Goal: Task Accomplishment & Management: Manage account settings

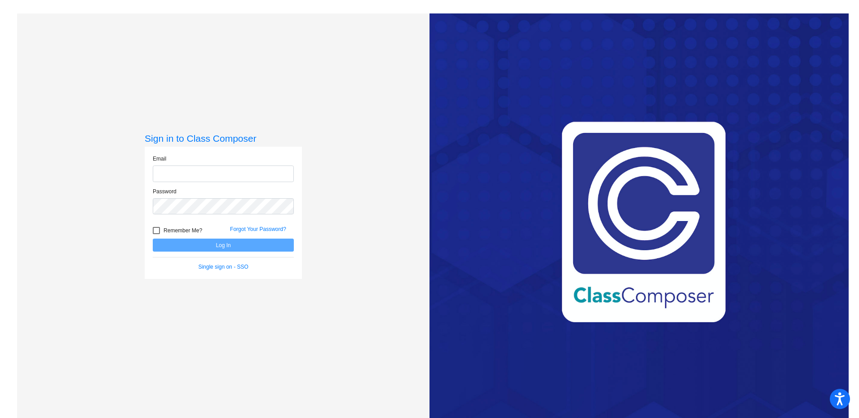
type input "[PERSON_NAME][EMAIL_ADDRESS][DOMAIN_NAME]"
click at [224, 245] on button "Log In" at bounding box center [223, 245] width 141 height 13
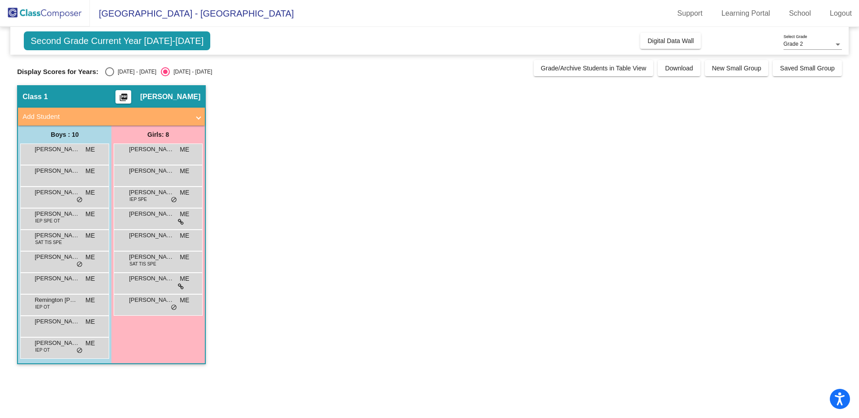
click at [106, 75] on div "Select an option" at bounding box center [109, 71] width 9 height 9
click at [109, 76] on input "[DATE] - [DATE]" at bounding box center [109, 76] width 0 height 0
radio input "true"
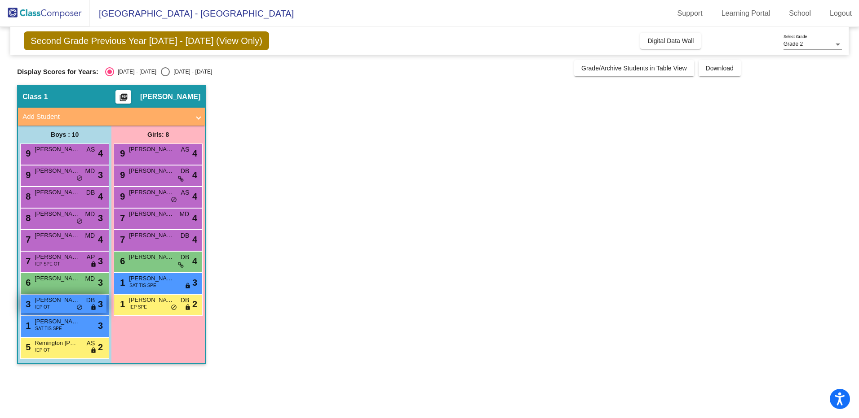
click at [50, 305] on div "3 [PERSON_NAME] [PERSON_NAME] IEP OT DB lock do_not_disturb_alt 3" at bounding box center [64, 304] width 86 height 18
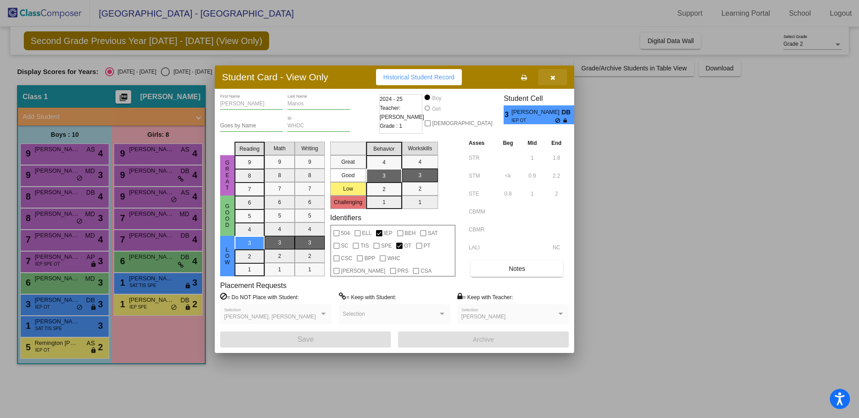
click at [557, 80] on button "button" at bounding box center [552, 77] width 29 height 16
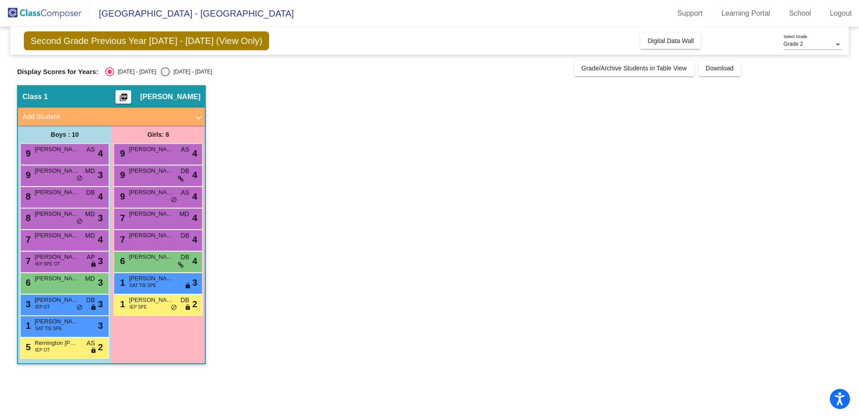
click at [161, 75] on div "Select an option" at bounding box center [165, 71] width 9 height 9
click at [165, 76] on input "[DATE] - [DATE]" at bounding box center [165, 76] width 0 height 0
radio input "true"
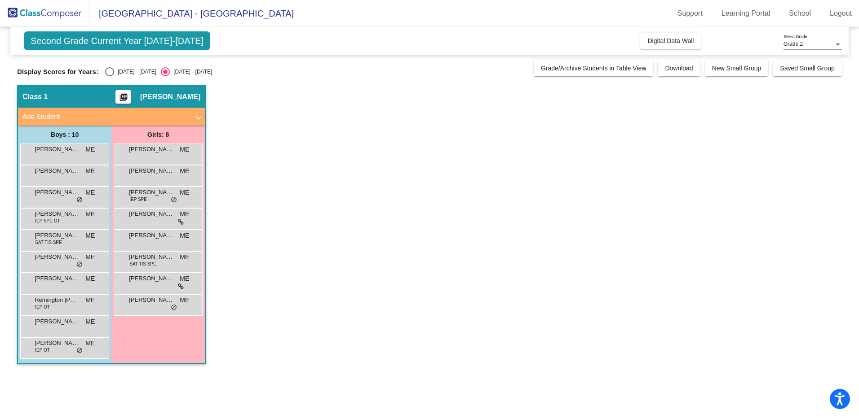
click at [106, 70] on div "Select an option" at bounding box center [109, 71] width 9 height 9
click at [109, 76] on input "[DATE] - [DATE]" at bounding box center [109, 76] width 0 height 0
radio input "true"
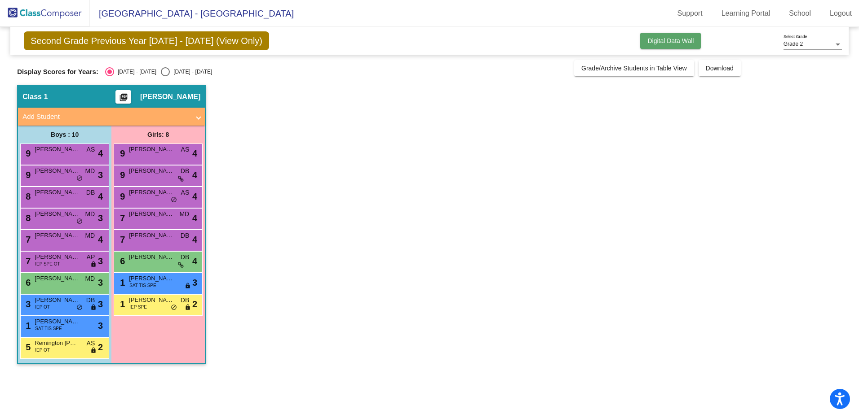
click at [648, 42] on span "Digital Data Wall" at bounding box center [670, 40] width 46 height 7
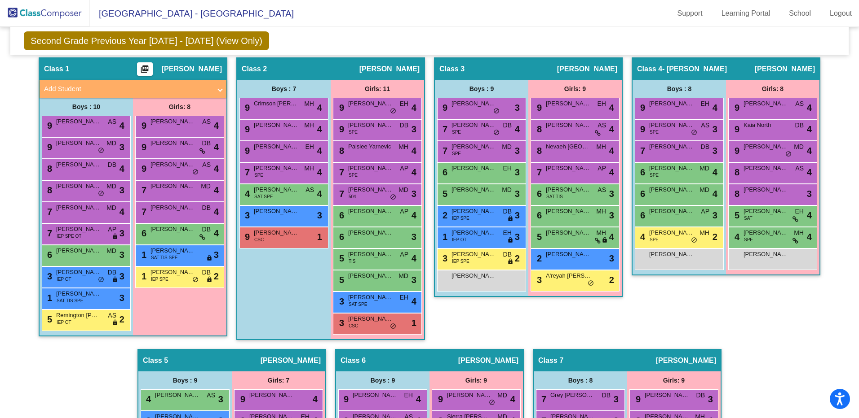
scroll to position [167, 0]
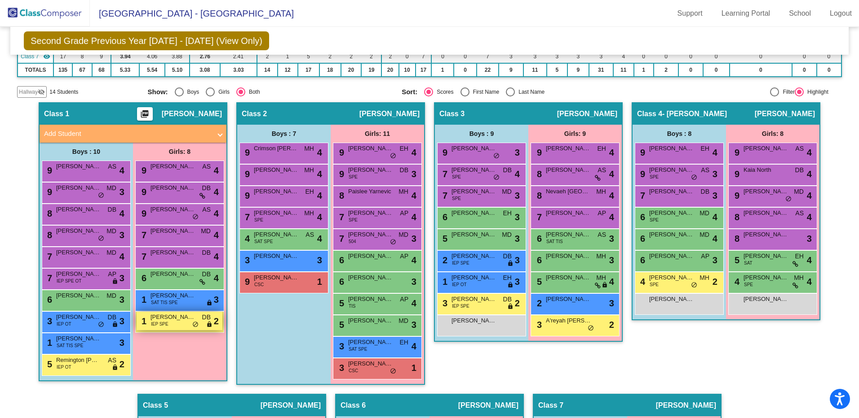
click at [171, 328] on div "1 [PERSON_NAME] IEP SPE DB lock do_not_disturb_alt 2" at bounding box center [180, 321] width 86 height 18
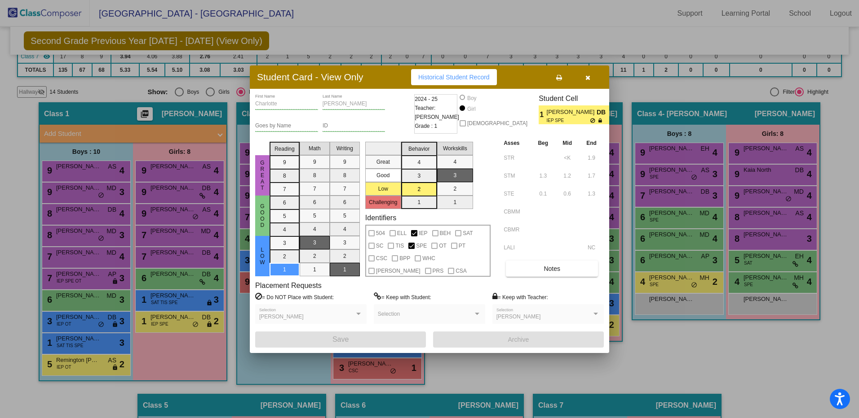
click at [589, 75] on icon "button" at bounding box center [587, 78] width 5 height 6
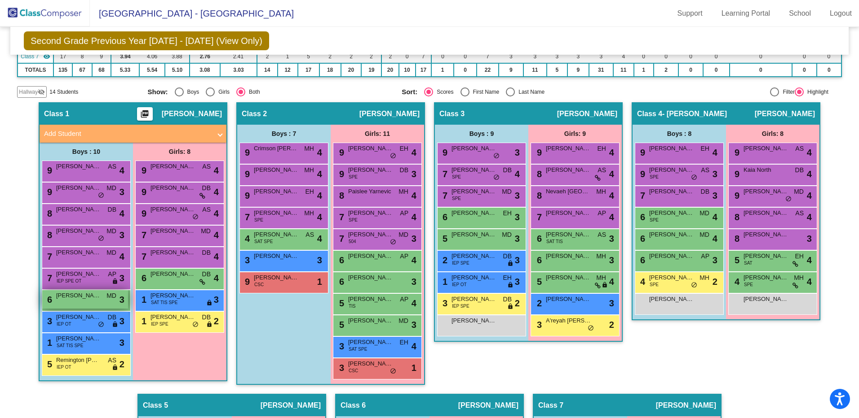
click at [94, 304] on div "6 [PERSON_NAME] MD lock do_not_disturb_alt 3" at bounding box center [85, 300] width 86 height 18
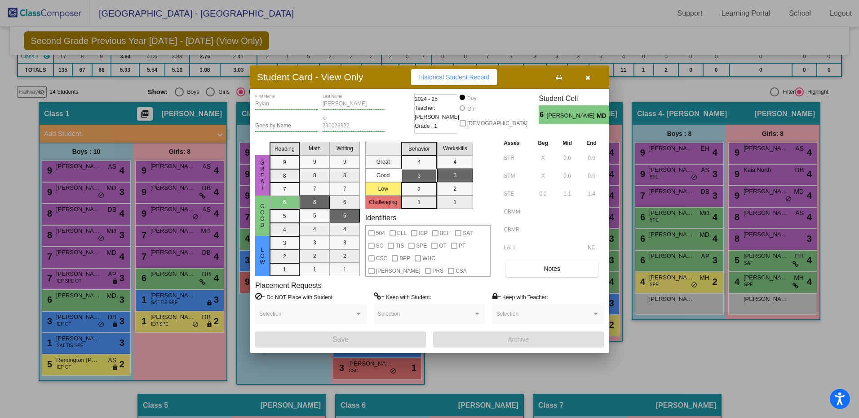
click at [592, 73] on button "button" at bounding box center [587, 77] width 29 height 16
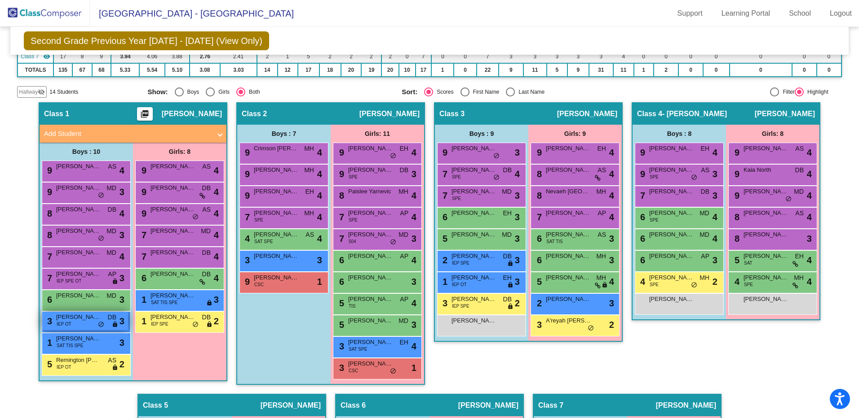
click at [103, 325] on div "3 [PERSON_NAME] [PERSON_NAME] IEP OT DB lock do_not_disturb_alt 3" at bounding box center [85, 321] width 86 height 18
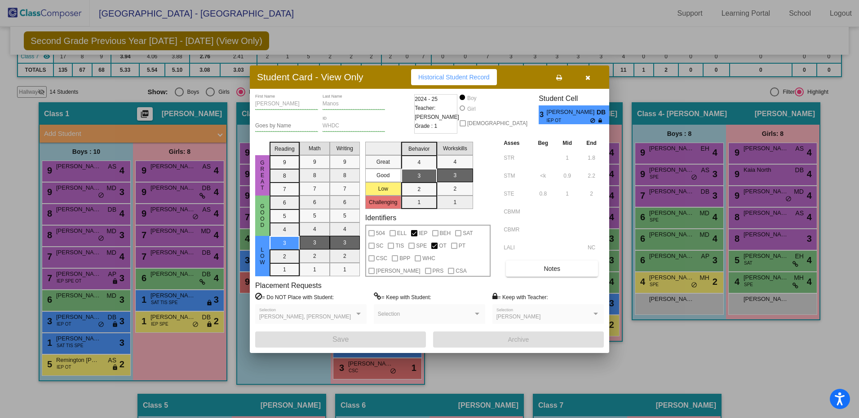
click at [589, 77] on icon "button" at bounding box center [587, 78] width 5 height 6
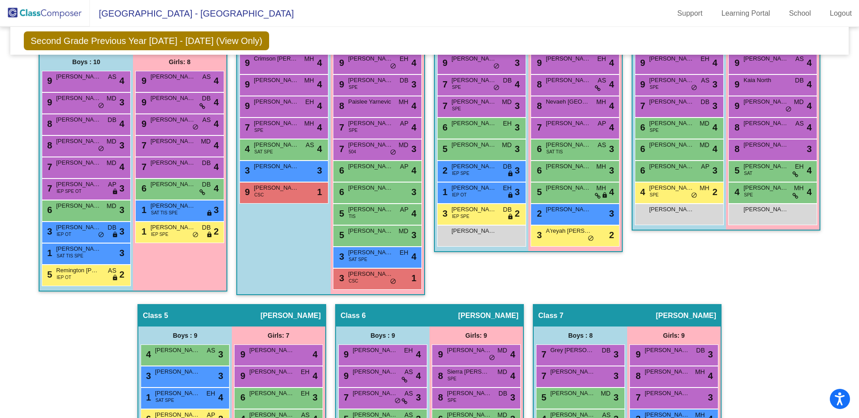
scroll to position [211, 0]
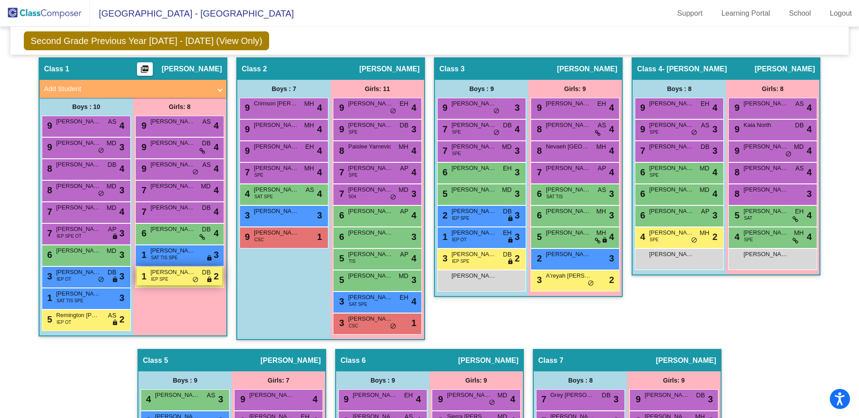
click at [183, 279] on div "1 [PERSON_NAME] IEP SPE DB lock do_not_disturb_alt 2" at bounding box center [180, 276] width 86 height 18
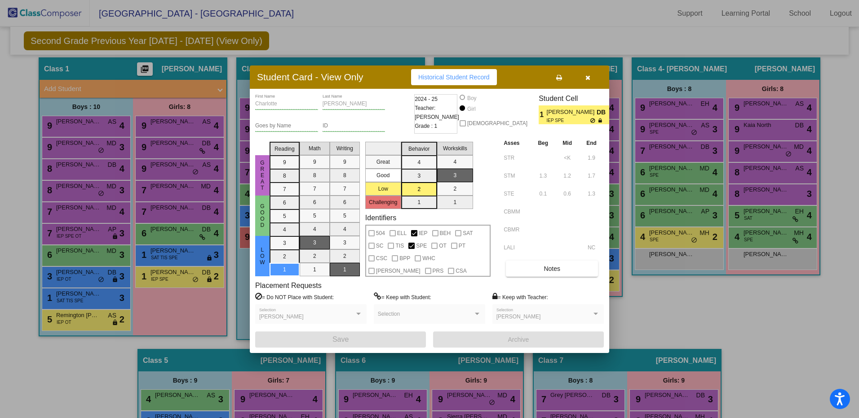
click at [585, 77] on icon "button" at bounding box center [587, 78] width 5 height 6
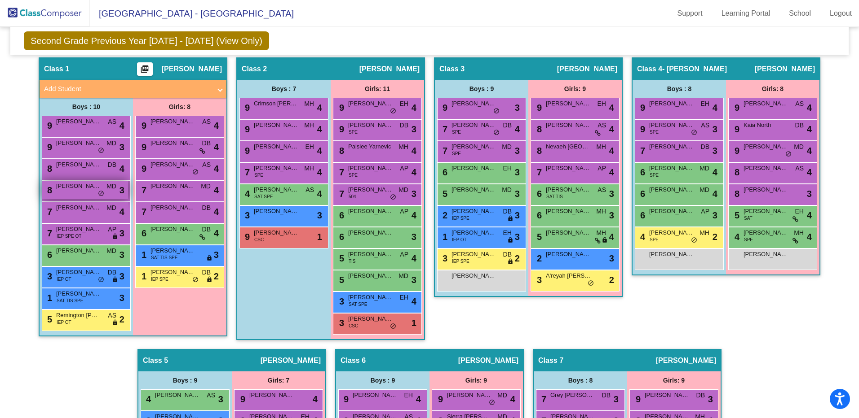
click at [99, 195] on span "do_not_disturb_alt" at bounding box center [101, 193] width 6 height 7
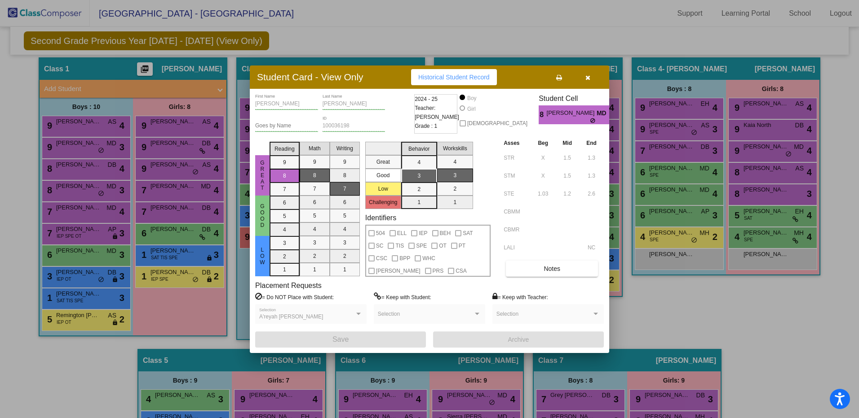
click at [591, 80] on button "button" at bounding box center [587, 77] width 29 height 16
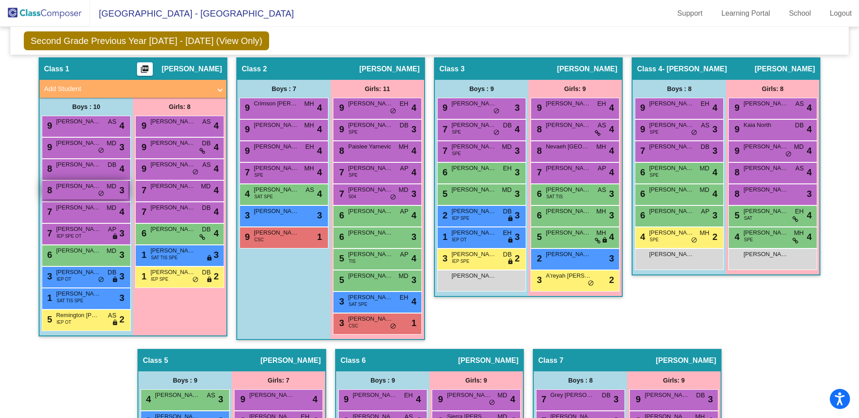
click at [100, 193] on span "do_not_disturb_alt" at bounding box center [101, 193] width 6 height 7
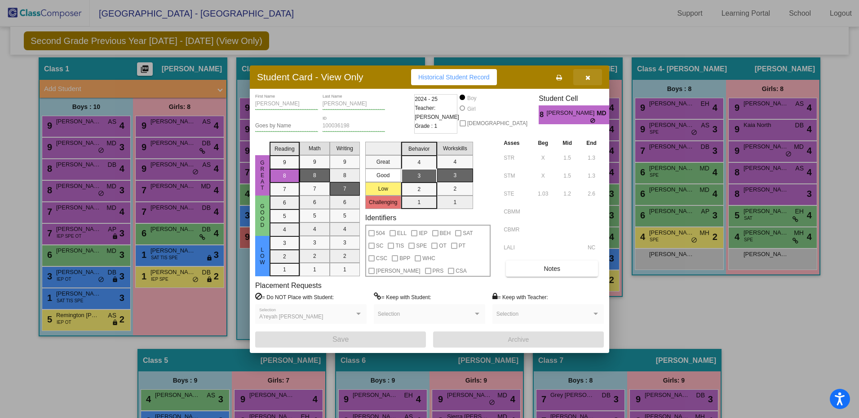
click at [591, 77] on button "button" at bounding box center [587, 77] width 29 height 16
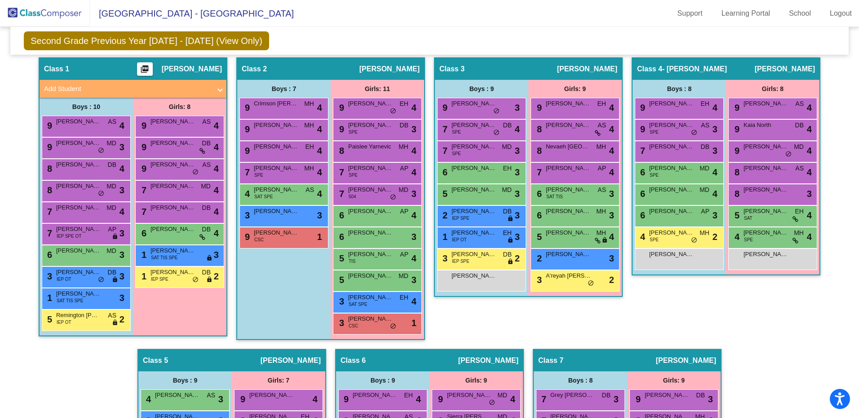
click at [520, 323] on div "Class 3 picture_as_pdf [PERSON_NAME] Add Student First Name Last Name Student I…" at bounding box center [528, 203] width 189 height 292
click at [101, 283] on span "do_not_disturb_alt" at bounding box center [101, 280] width 6 height 7
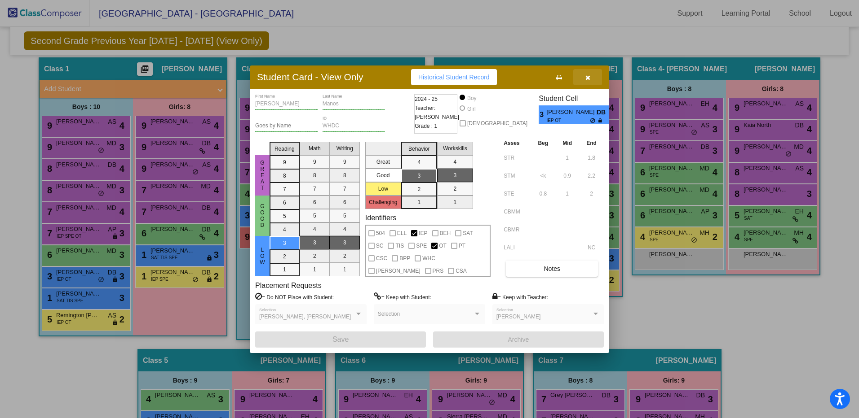
click at [590, 79] on button "button" at bounding box center [587, 77] width 29 height 16
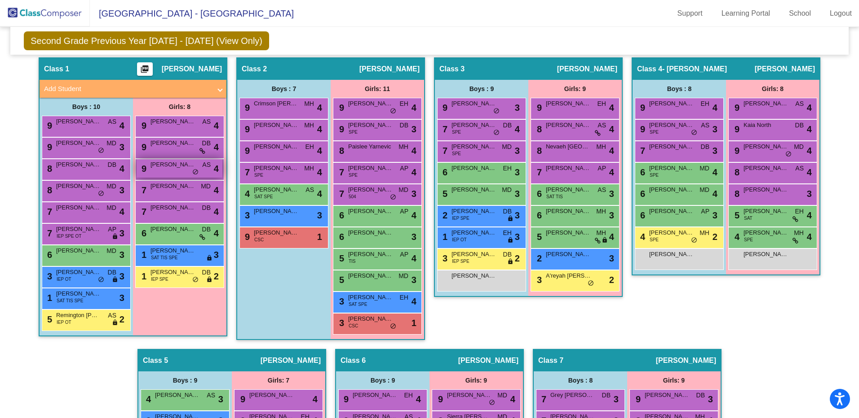
click at [194, 169] on span "do_not_disturb_alt" at bounding box center [195, 172] width 6 height 7
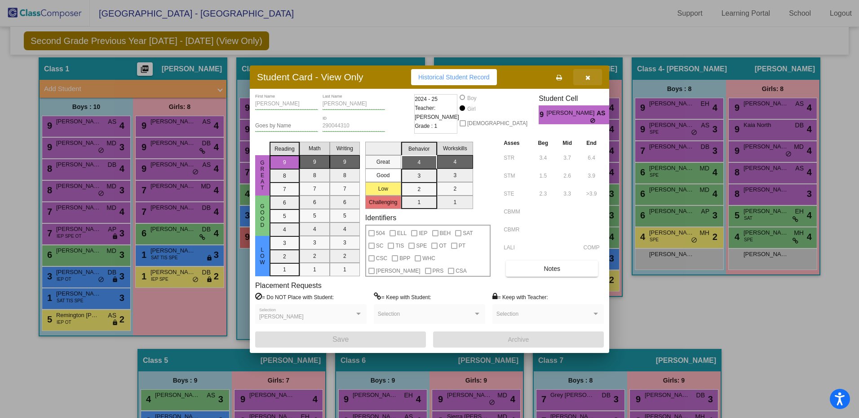
click at [588, 75] on icon "button" at bounding box center [587, 78] width 5 height 6
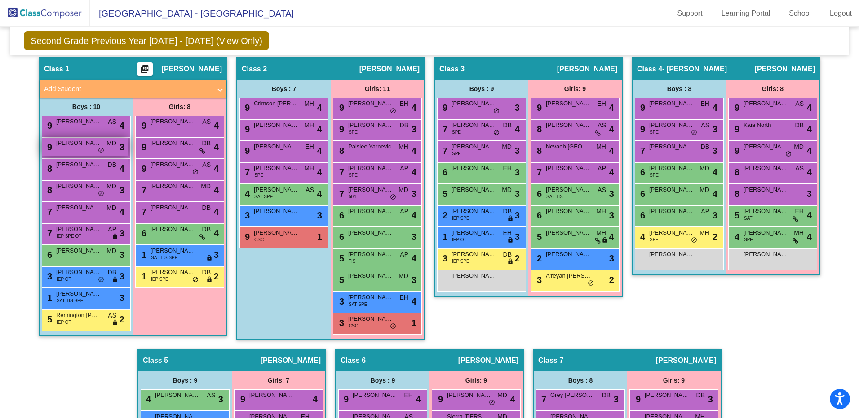
click at [99, 152] on span "do_not_disturb_alt" at bounding box center [101, 150] width 6 height 7
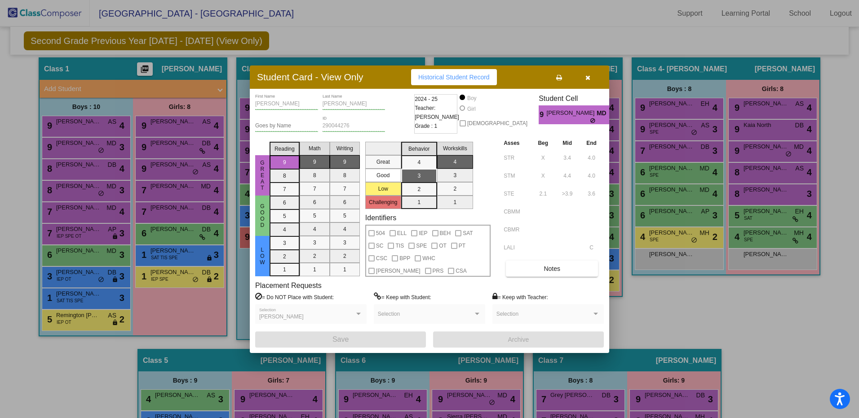
click at [587, 76] on icon "button" at bounding box center [587, 78] width 5 height 6
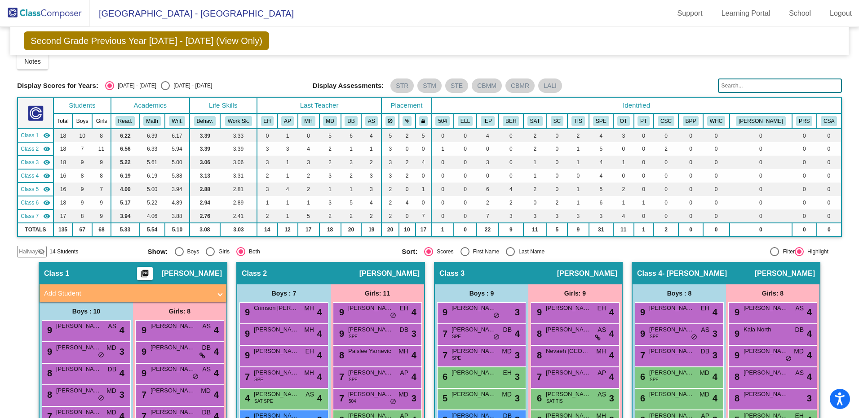
scroll to position [0, 0]
